Goal: Understand process/instructions

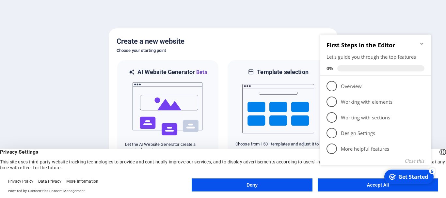
click div "checkmark Get Started 5 First Steps in the Editor Let's guide you through the t…"
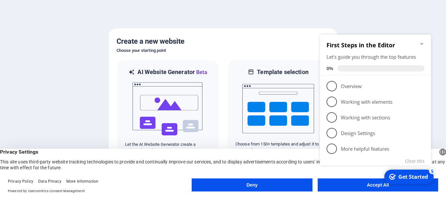
click div "checkmark Get Started 5 First Steps in the Editor Let's guide you through the t…"
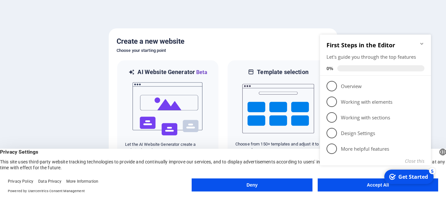
click div "checkmark Get Started 5 First Steps in the Editor Let's guide you through the t…"
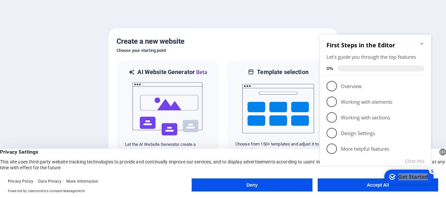
click div "checkmark Get Started 5 First Steps in the Editor Let's guide you through the t…"
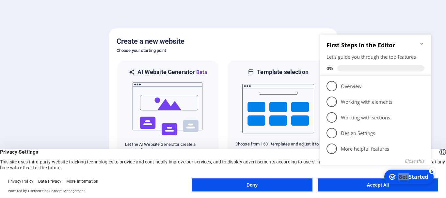
click div "checkmark Get Started 5 First Steps in the Editor Let's guide you through the t…"
drag, startPoint x: 383, startPoint y: 185, endPoint x: 627, endPoint y: 210, distance: 244.7
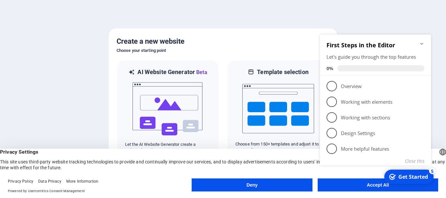
click div "checkmark Get Started 5 First Steps in the Editor Let's guide you through the t…"
click at [272, 182] on button "Deny" at bounding box center [252, 185] width 121 height 13
